Goal: Use online tool/utility: Utilize a website feature to perform a specific function

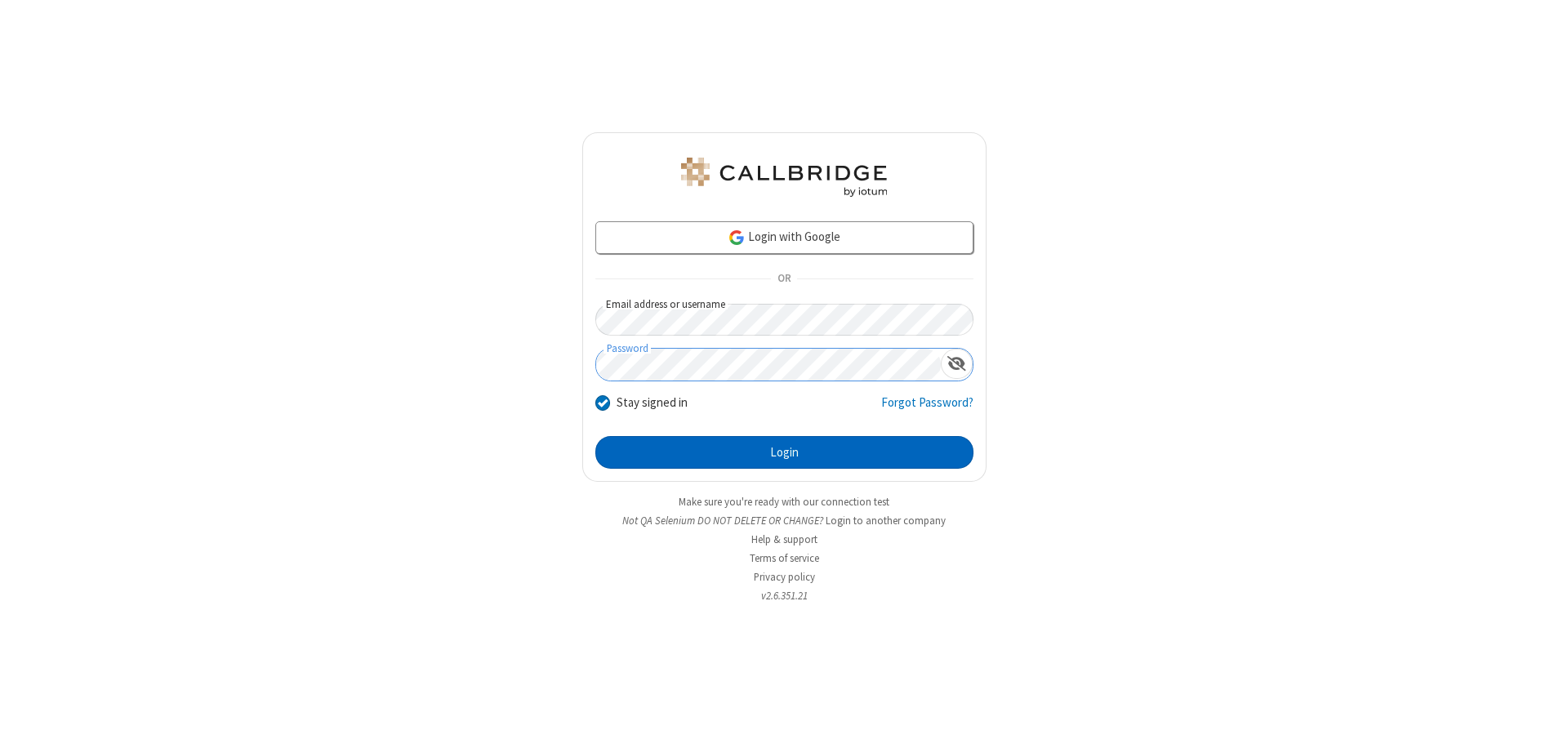
click at [784, 452] on button "Login" at bounding box center [784, 452] width 378 height 33
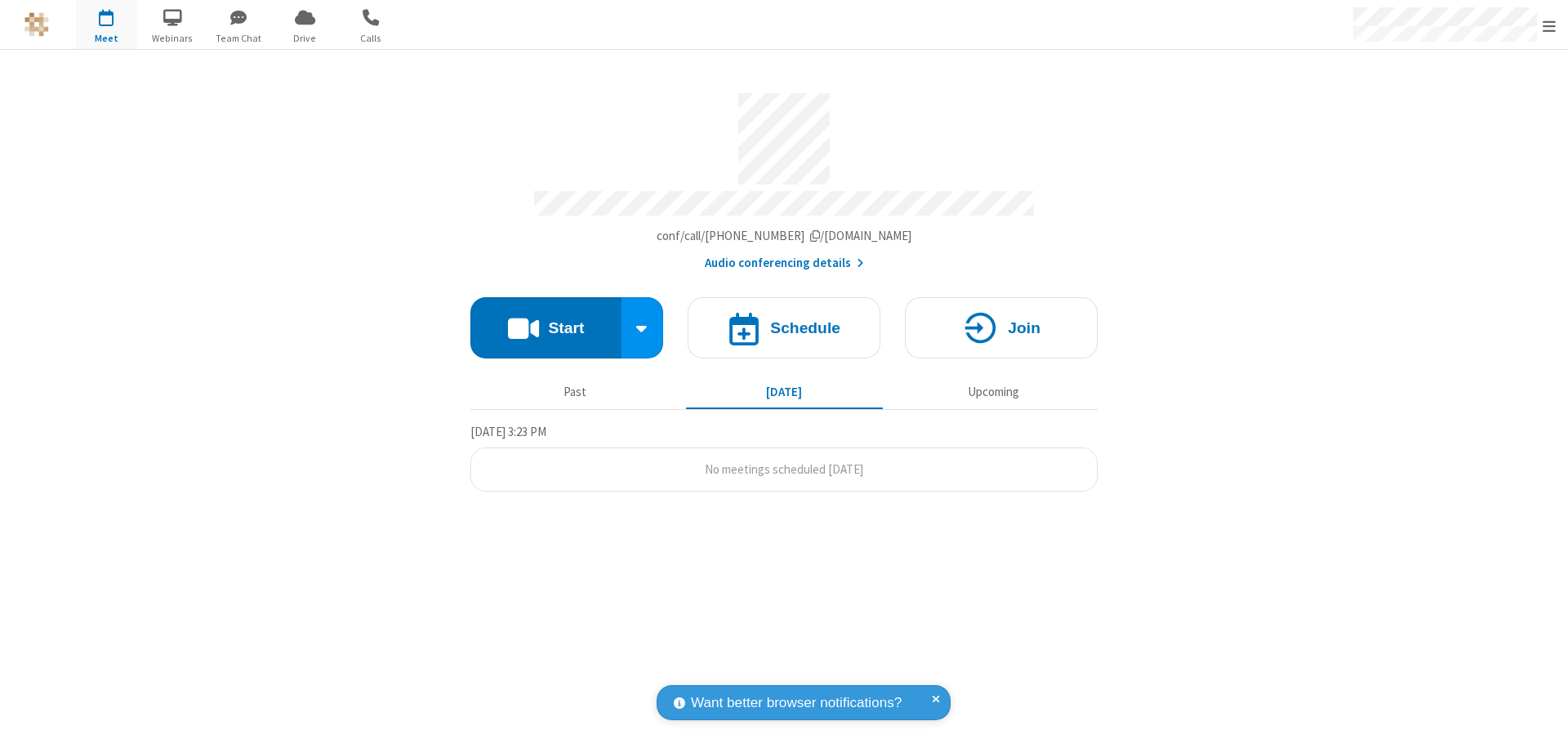
click at [545, 321] on button "Start" at bounding box center [545, 327] width 151 height 61
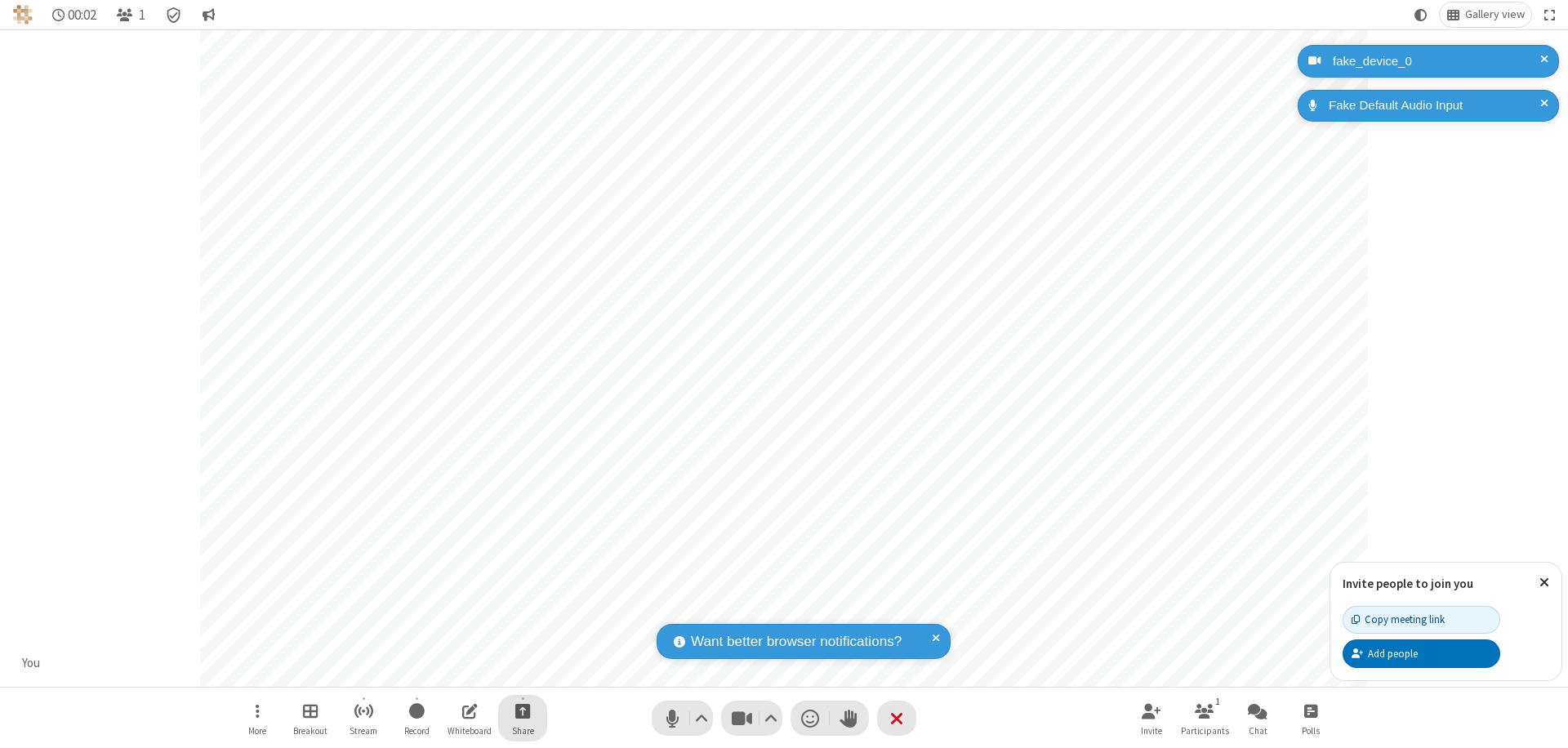
click at [523, 711] on span "Start sharing" at bounding box center [523, 711] width 16 height 21
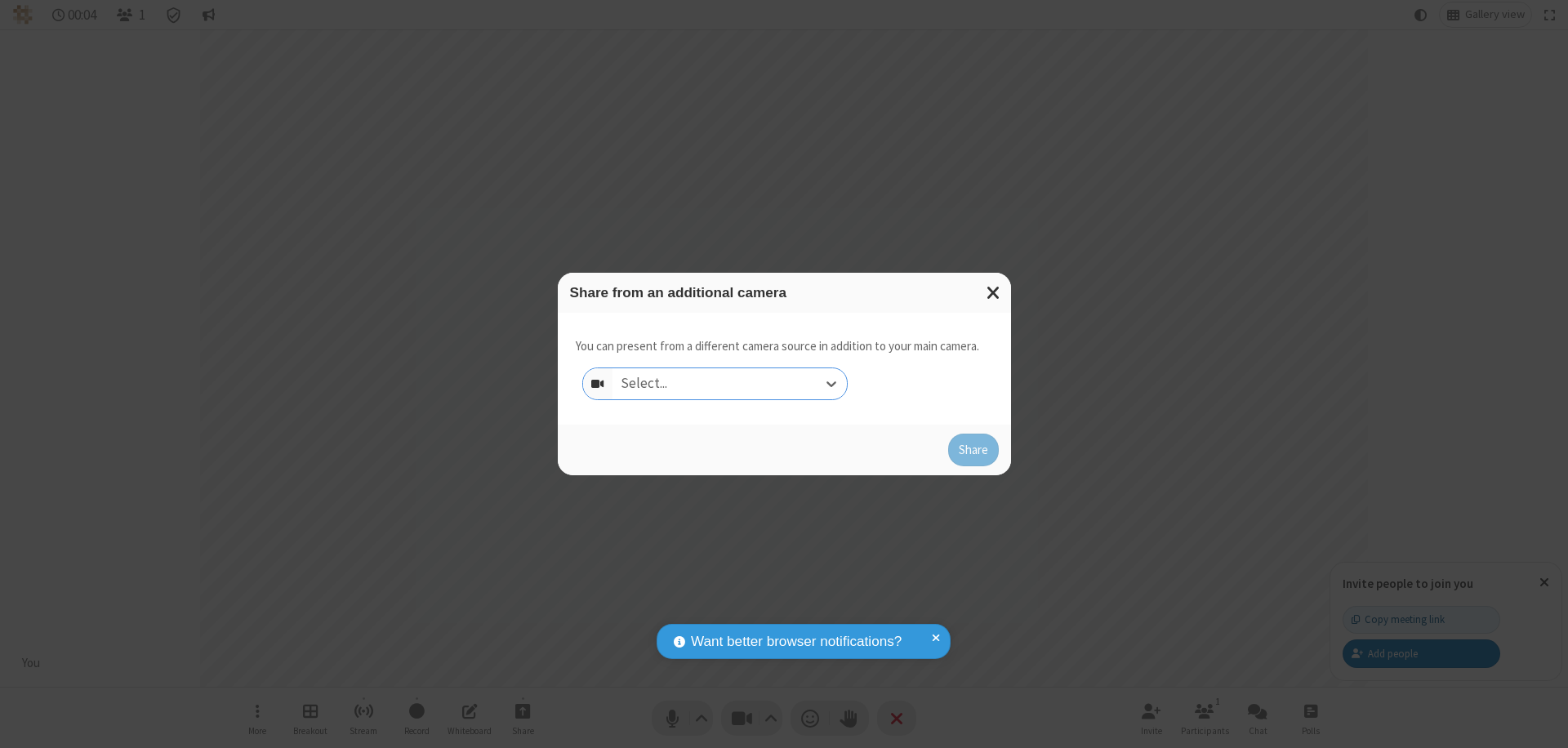
click at [730, 384] on div "Select..." at bounding box center [730, 384] width 234 height 31
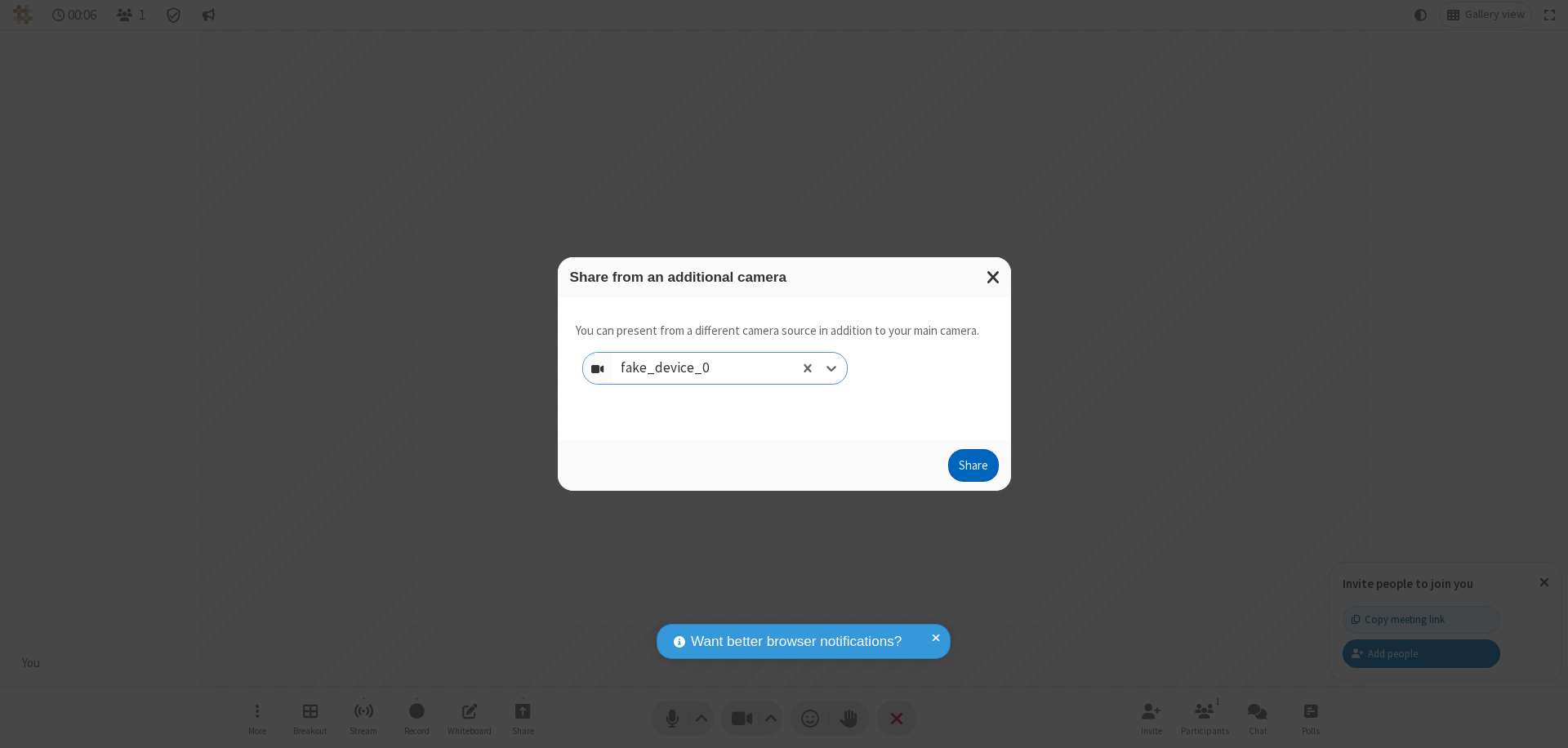
click at [973, 469] on button "Share" at bounding box center [974, 465] width 51 height 33
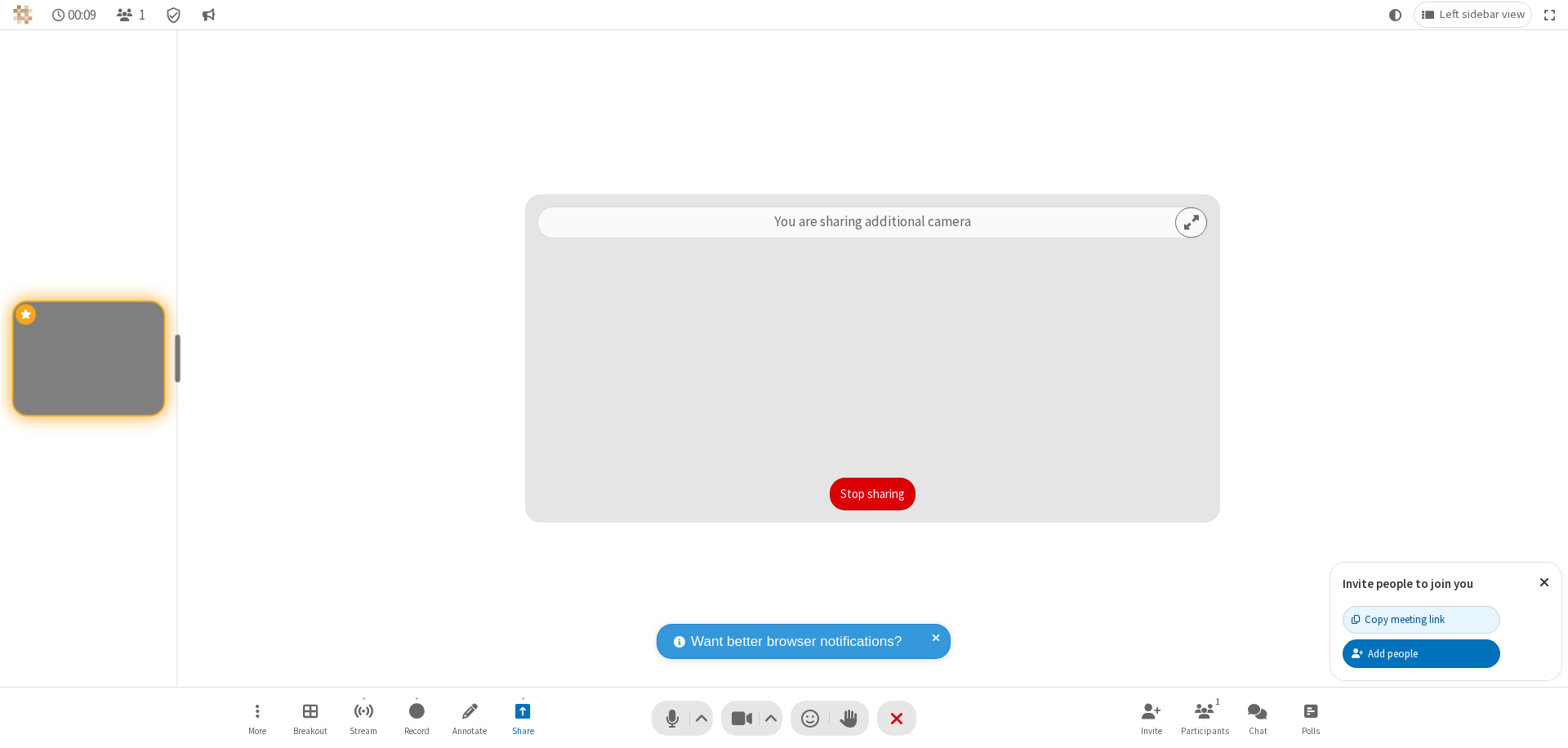
click at [873, 495] on button "Stop sharing" at bounding box center [873, 495] width 86 height 33
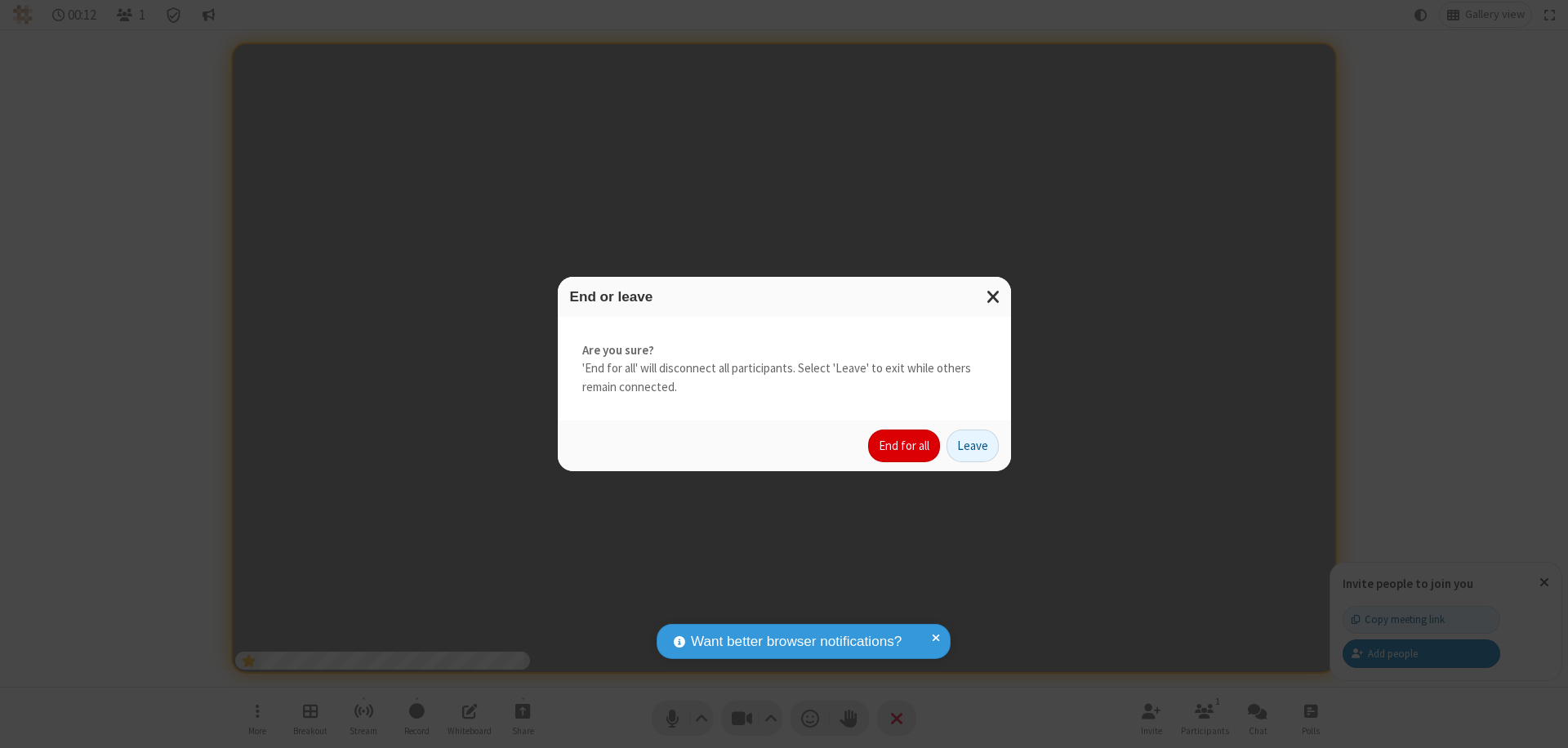
click at [905, 446] on button "End for all" at bounding box center [904, 446] width 72 height 33
